Goal: Task Accomplishment & Management: Use online tool/utility

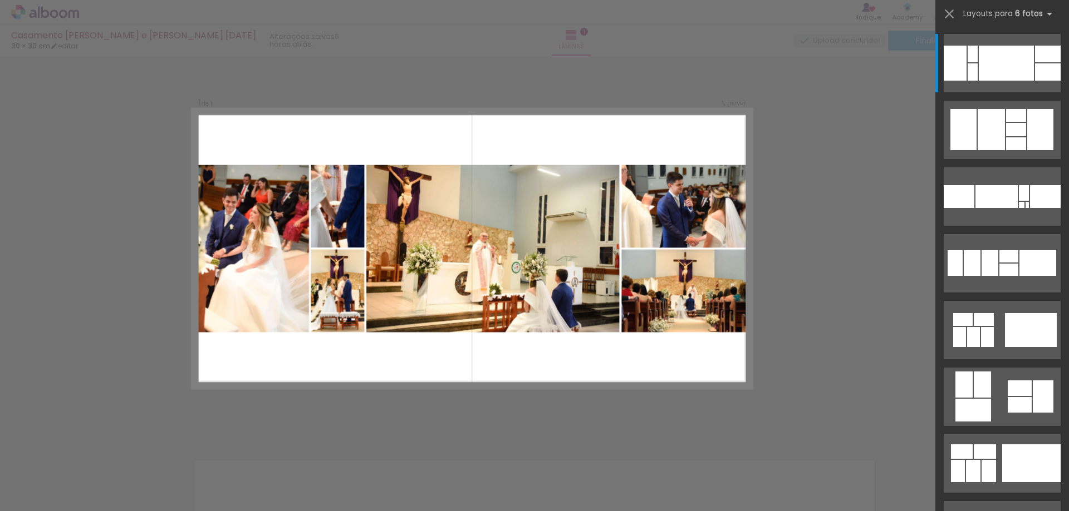
click at [301, 490] on div at bounding box center [298, 473] width 37 height 55
click at [287, 459] on div at bounding box center [298, 473] width 37 height 55
click at [279, 454] on iron-icon at bounding box center [274, 452] width 12 height 12
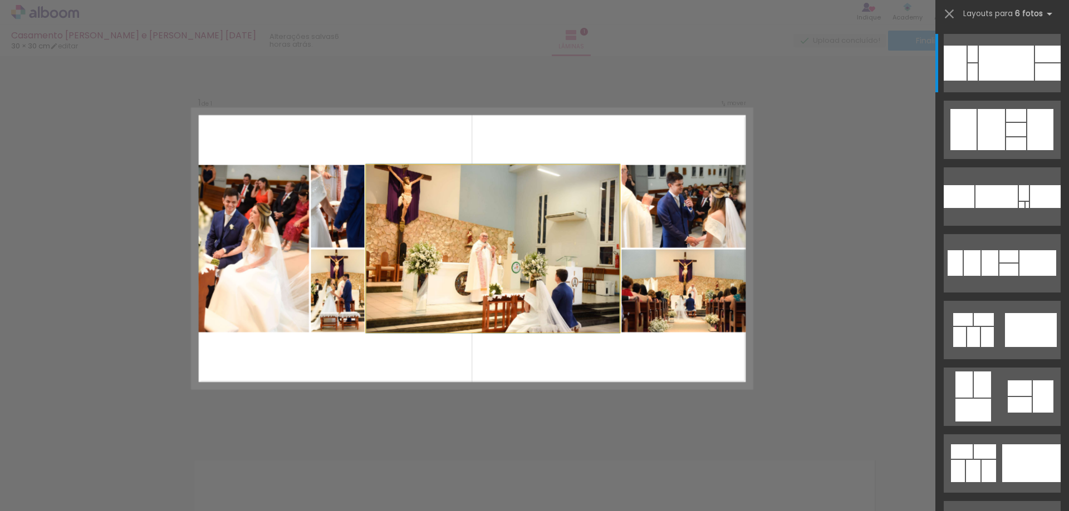
click at [575, 252] on quentale-photo at bounding box center [492, 249] width 253 height 168
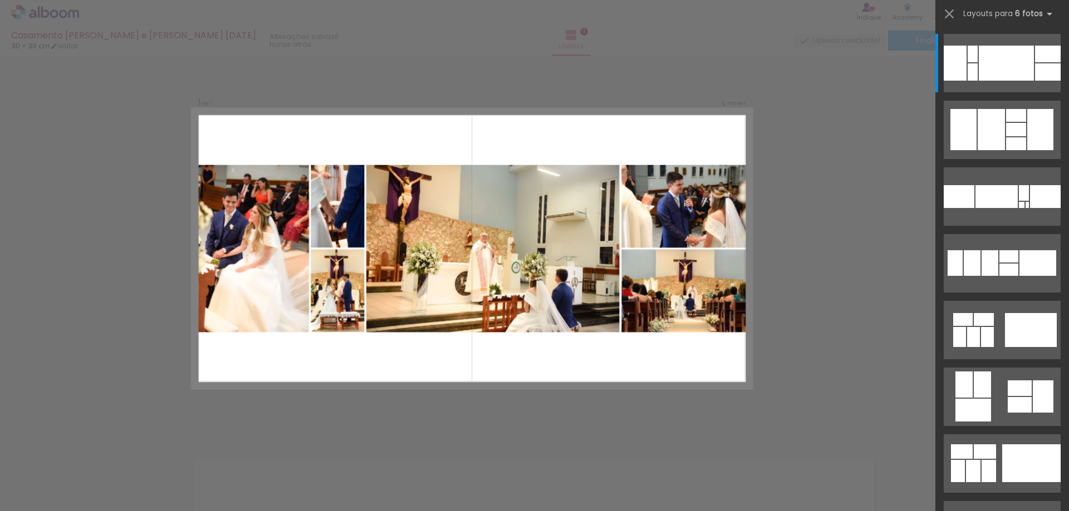
click at [771, 92] on div "Confirmar Cancelar" at bounding box center [534, 432] width 1069 height 781
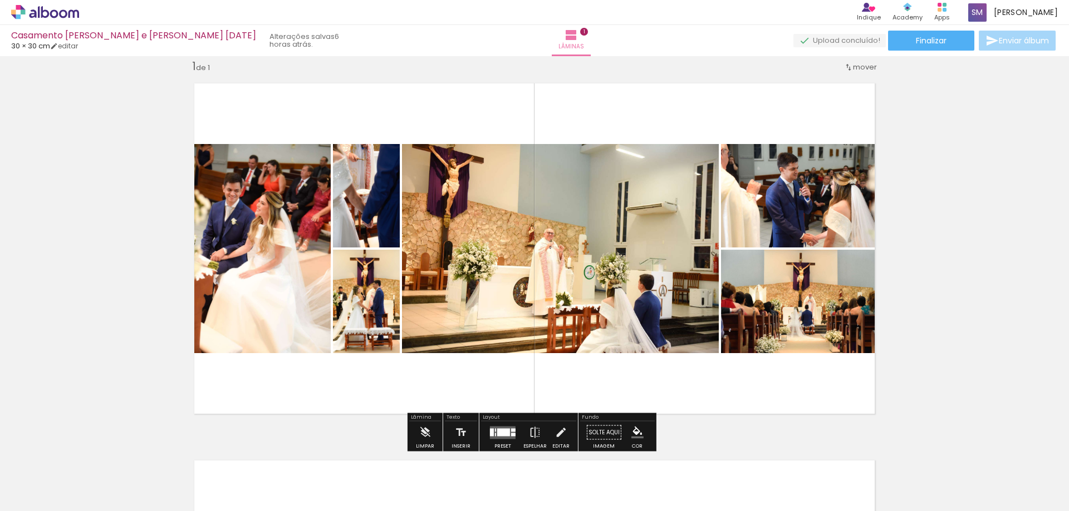
click at [545, 122] on quentale-layouter at bounding box center [534, 249] width 699 height 350
click at [552, 39] on paper-button "Lâminas 1" at bounding box center [571, 40] width 39 height 31
click at [409, 434] on div "Limpar" at bounding box center [425, 436] width 32 height 28
click at [418, 434] on paper-button "Limpar" at bounding box center [425, 436] width 24 height 28
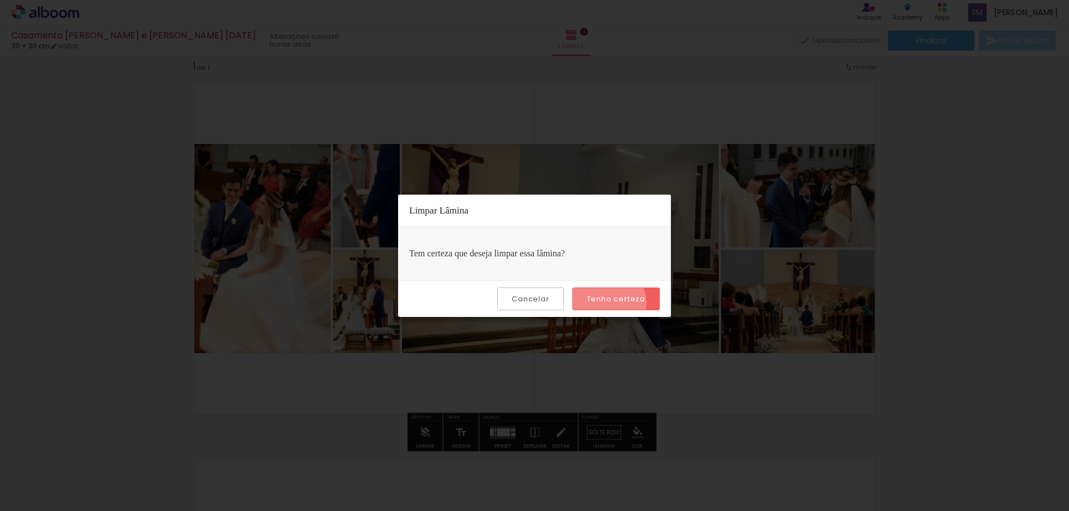
click at [0, 0] on slot "Tenho certeza" at bounding box center [0, 0] width 0 height 0
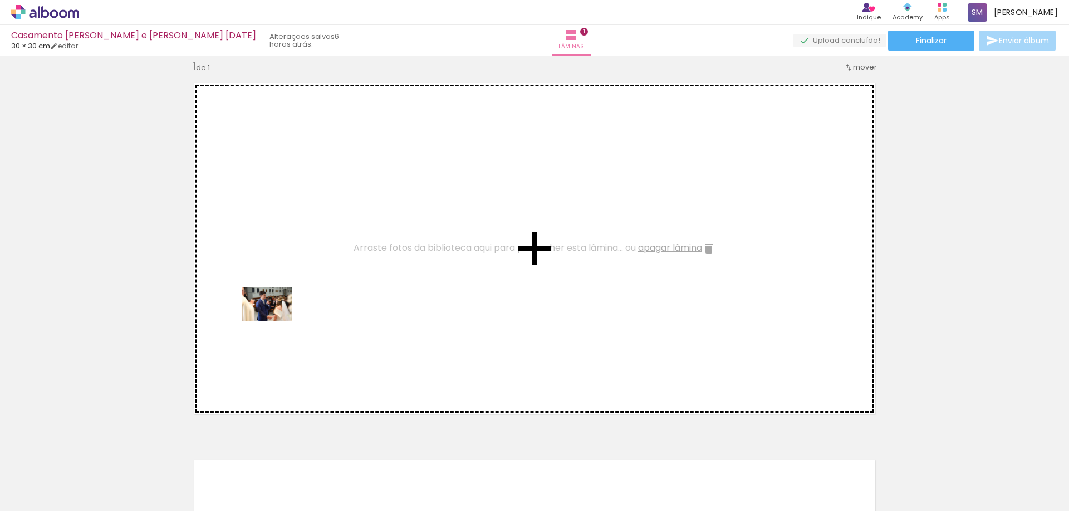
drag, startPoint x: 239, startPoint y: 469, endPoint x: 277, endPoint y: 317, distance: 156.6
click at [277, 317] on quentale-workspace at bounding box center [534, 255] width 1069 height 511
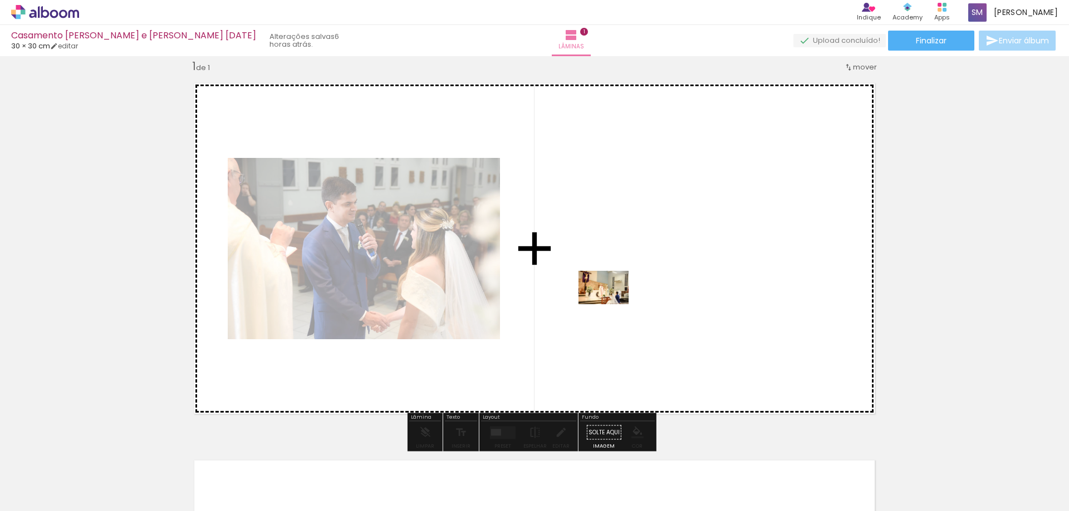
drag, startPoint x: 164, startPoint y: 474, endPoint x: 611, endPoint y: 304, distance: 477.5
click at [611, 304] on quentale-workspace at bounding box center [534, 255] width 1069 height 511
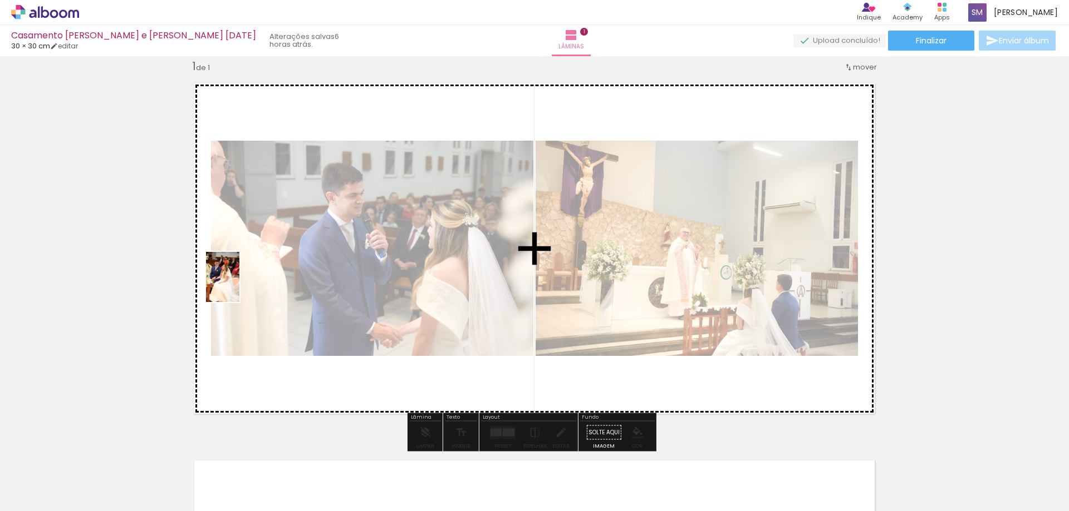
drag, startPoint x: 120, startPoint y: 470, endPoint x: 244, endPoint y: 282, distance: 225.1
click at [242, 284] on quentale-workspace at bounding box center [534, 255] width 1069 height 511
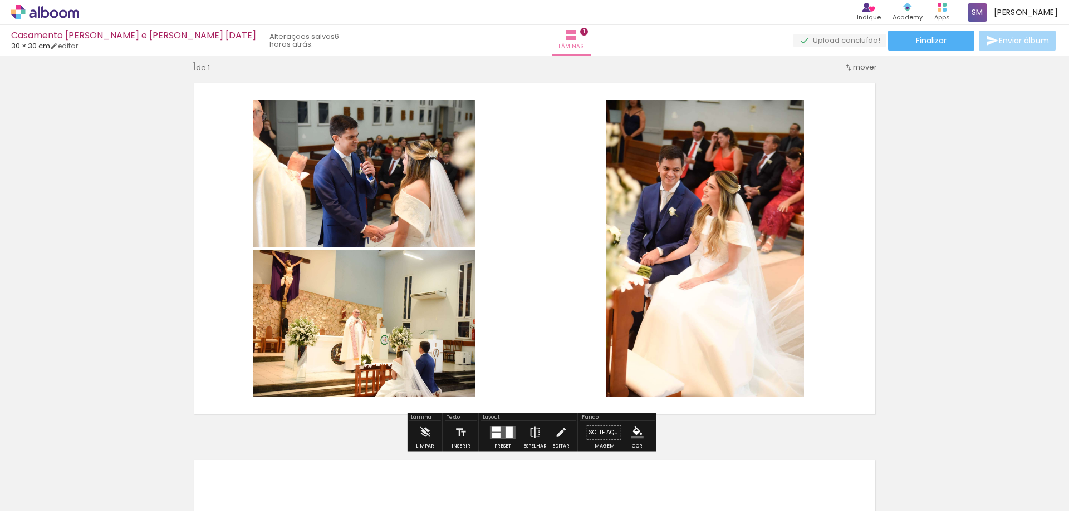
click at [492, 437] on div at bounding box center [496, 435] width 8 height 5
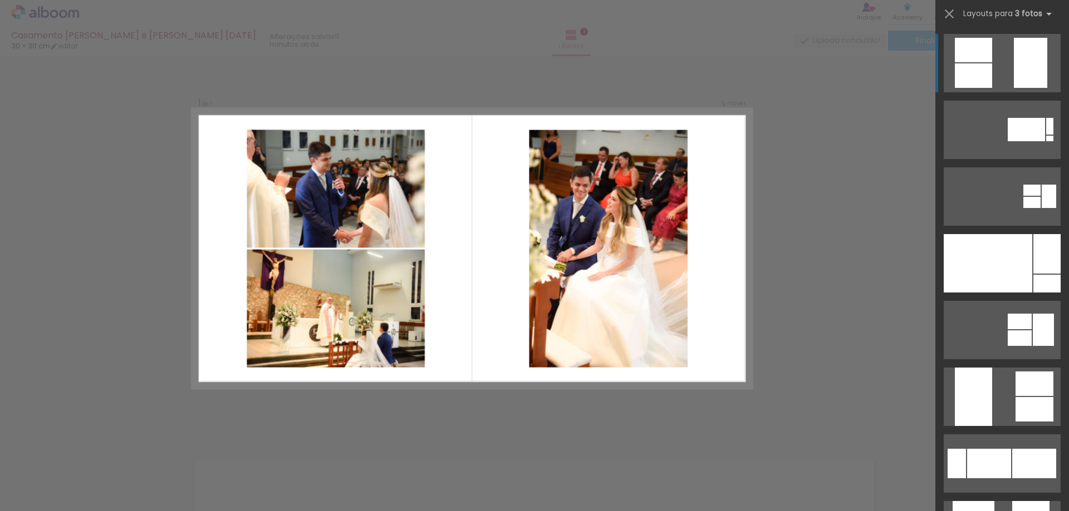
click at [280, 456] on iron-icon at bounding box center [274, 452] width 12 height 12
click at [301, 476] on div at bounding box center [298, 474] width 55 height 37
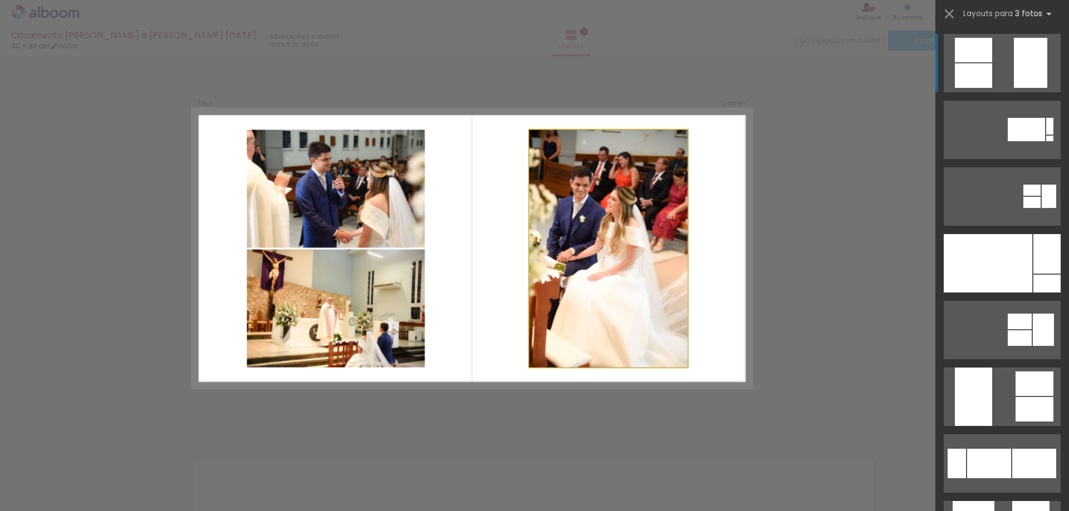
click at [576, 263] on quentale-photo at bounding box center [608, 249] width 159 height 238
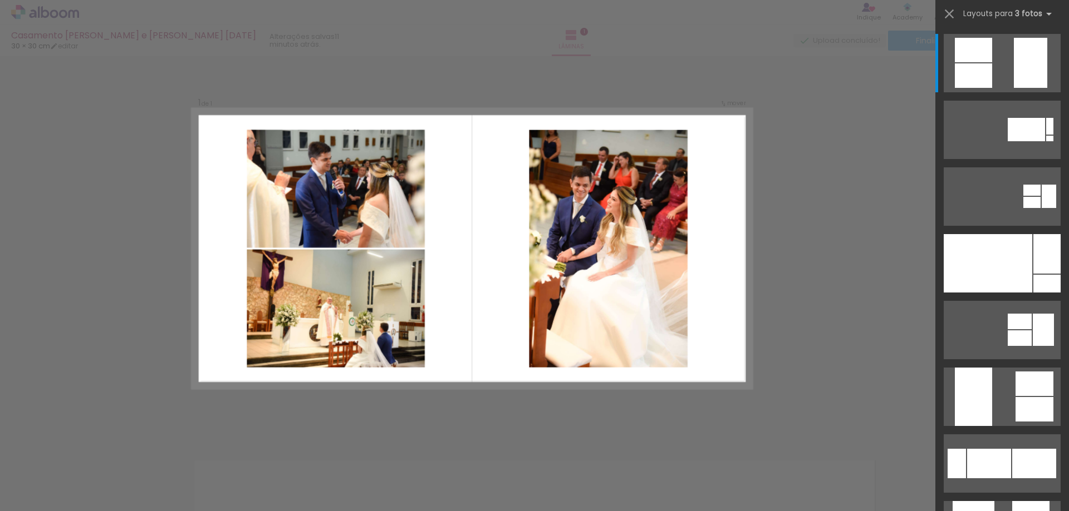
click at [855, 55] on div at bounding box center [534, 28] width 1069 height 56
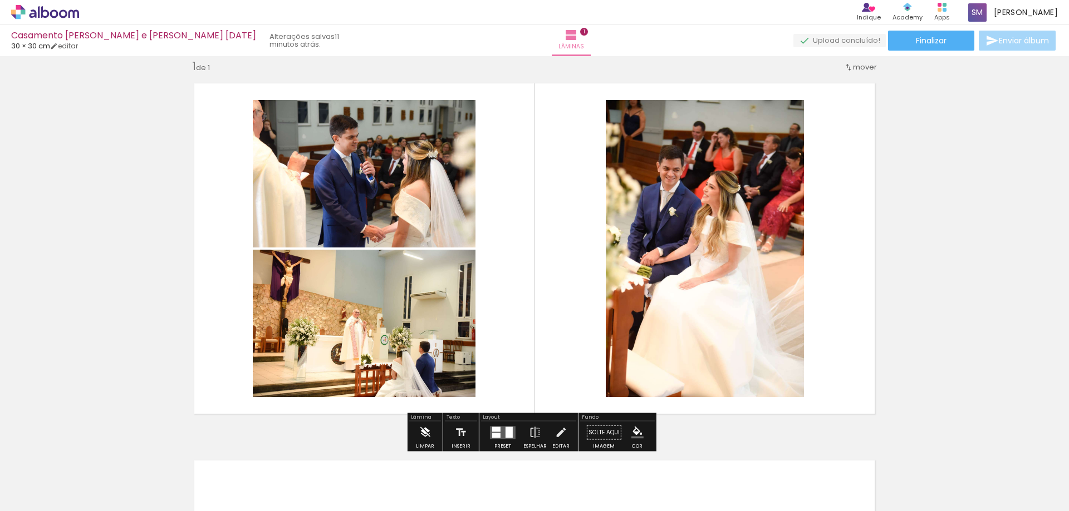
drag, startPoint x: 422, startPoint y: 442, endPoint x: 424, endPoint y: 436, distance: 6.2
click at [422, 439] on quentale-workspace at bounding box center [534, 255] width 1069 height 511
click at [424, 436] on iron-icon at bounding box center [425, 433] width 12 height 22
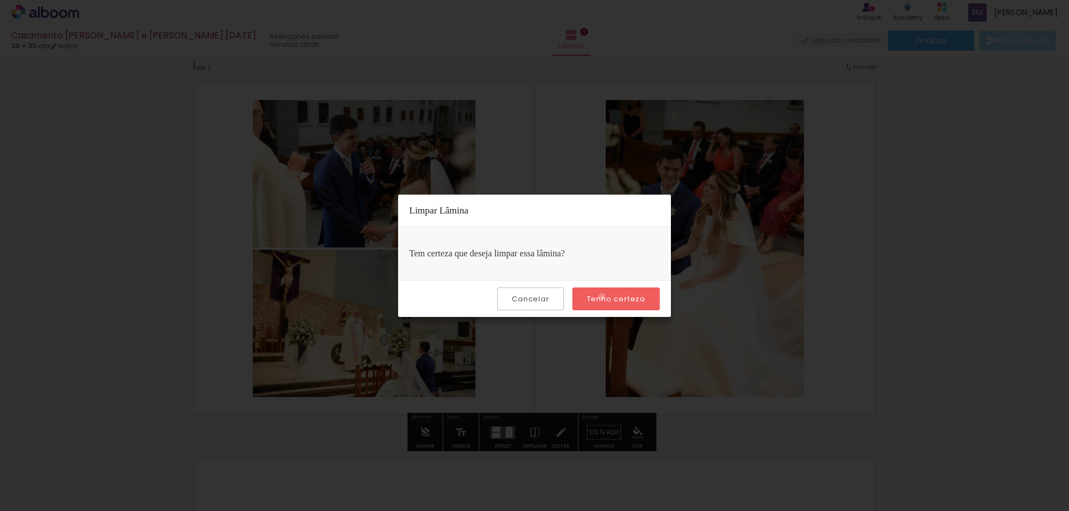
click at [0, 0] on slot "Tenho certeza" at bounding box center [0, 0] width 0 height 0
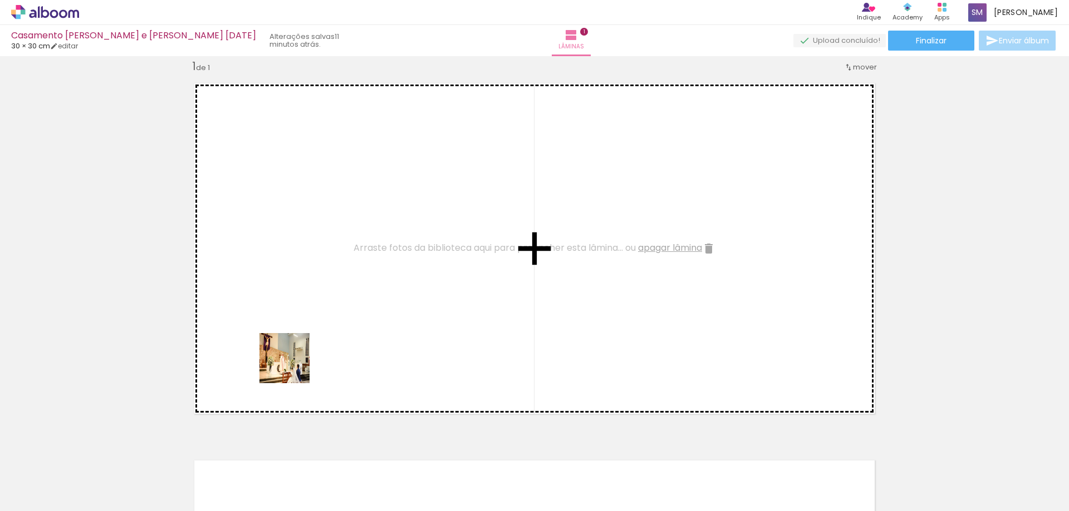
drag, startPoint x: 168, startPoint y: 475, endPoint x: 275, endPoint y: 395, distance: 134.5
click at [298, 360] on quentale-workspace at bounding box center [534, 255] width 1069 height 511
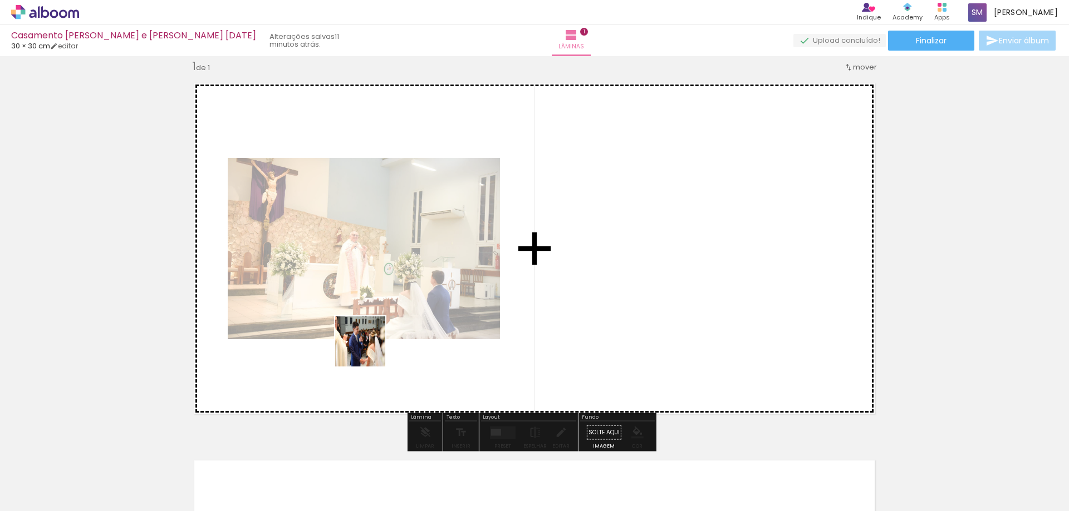
drag, startPoint x: 239, startPoint y: 476, endPoint x: 377, endPoint y: 362, distance: 179.2
click at [391, 335] on quentale-workspace at bounding box center [534, 255] width 1069 height 511
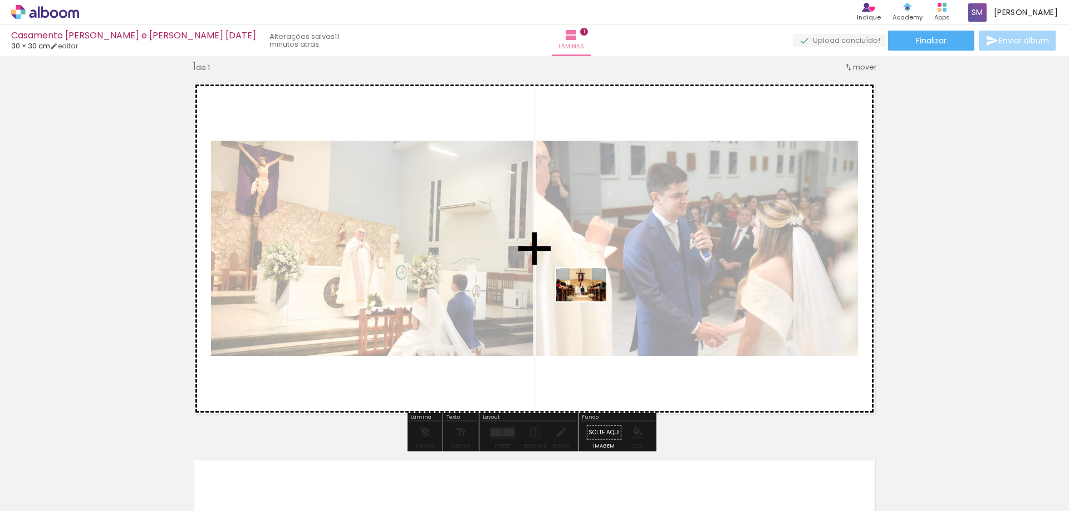
drag, startPoint x: 316, startPoint y: 486, endPoint x: 589, endPoint y: 302, distance: 330.3
click at [589, 302] on quentale-workspace at bounding box center [534, 255] width 1069 height 511
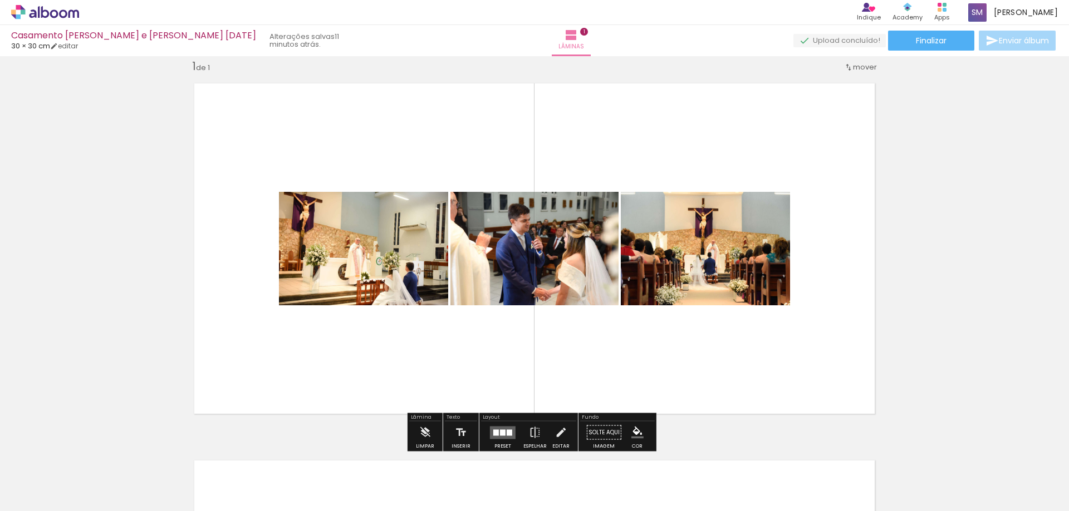
click at [490, 431] on quentale-layouter at bounding box center [503, 432] width 26 height 13
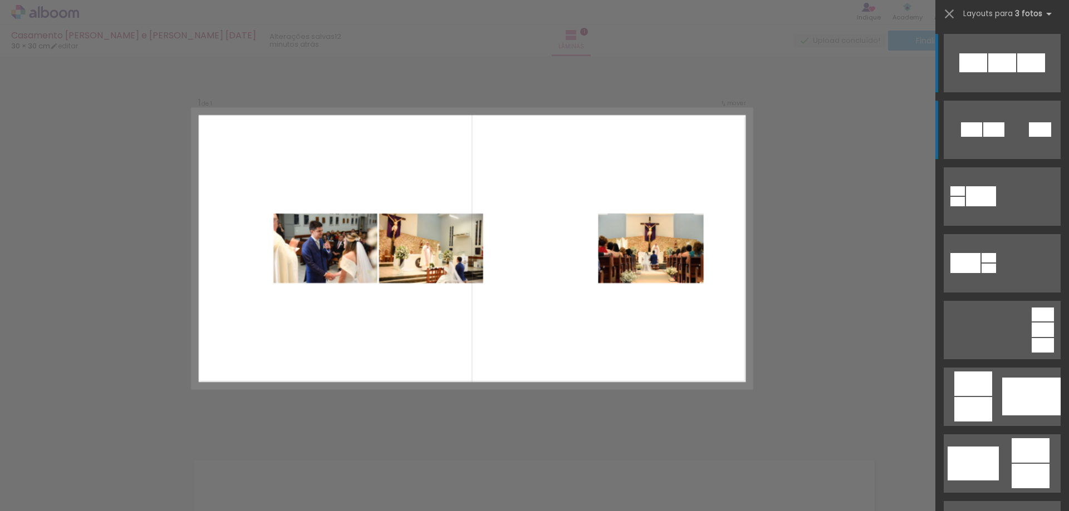
click at [966, 133] on div at bounding box center [971, 129] width 21 height 14
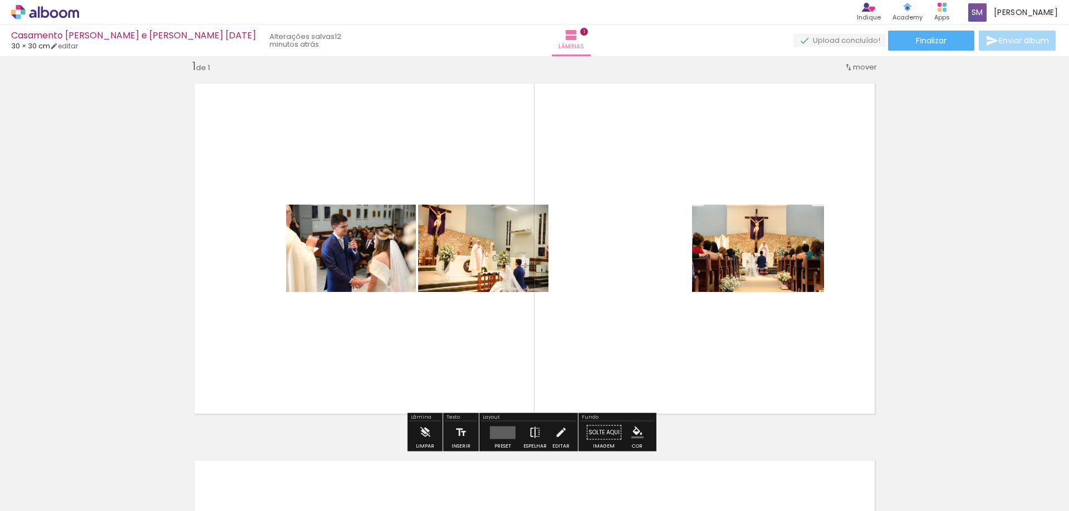
drag, startPoint x: 548, startPoint y: 425, endPoint x: 537, endPoint y: 432, distance: 13.0
click at [542, 430] on div "Inserir lâmina 1 de 1" at bounding box center [534, 423] width 1069 height 755
click at [504, 428] on quentale-layouter at bounding box center [503, 432] width 26 height 13
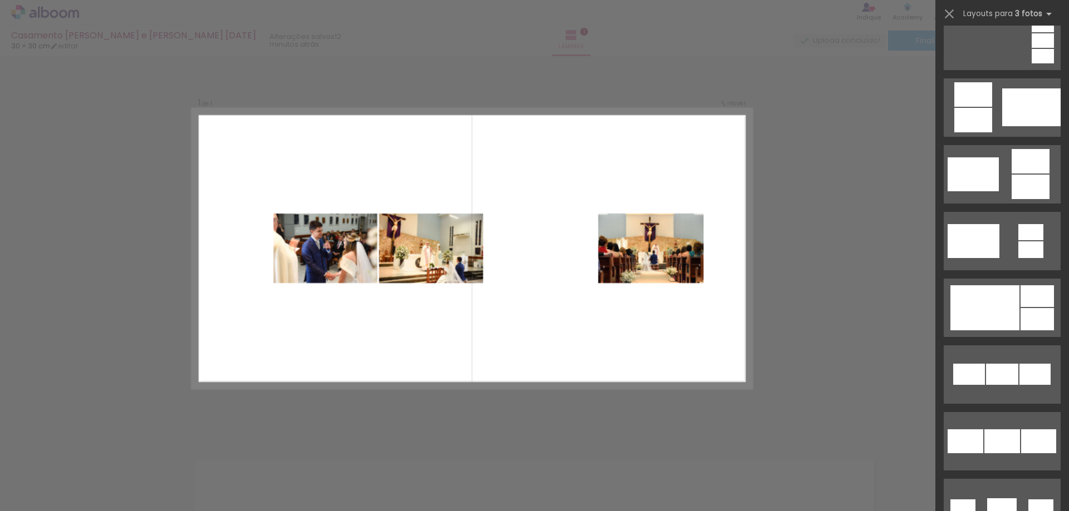
scroll to position [67, 0]
